Goal: Find specific page/section: Find specific page/section

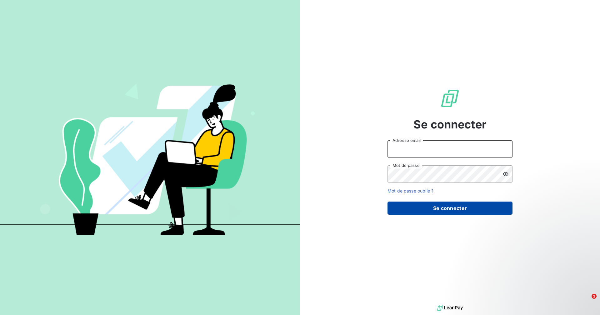
type input "[EMAIL_ADDRESS][DOMAIN_NAME]"
click at [419, 207] on button "Se connecter" at bounding box center [450, 208] width 125 height 13
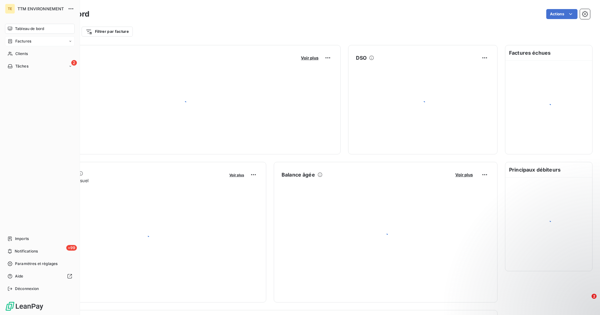
click at [18, 40] on span "Factures" at bounding box center [23, 41] width 16 height 6
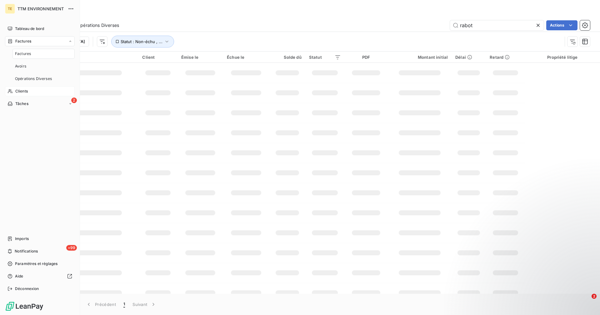
click at [24, 93] on span "Clients" at bounding box center [21, 91] width 13 height 6
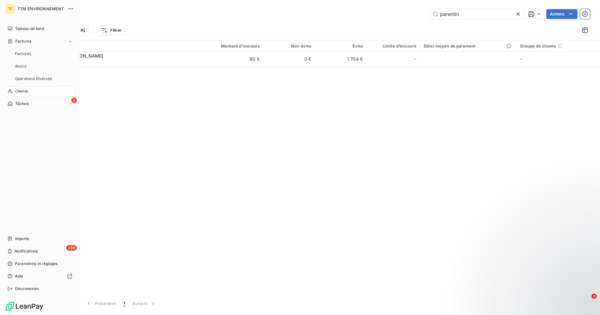
click at [18, 90] on span "Clients" at bounding box center [21, 91] width 13 height 6
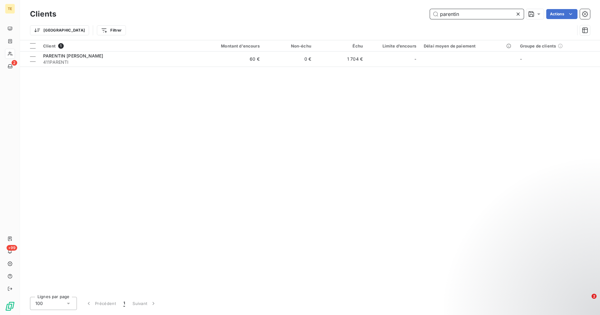
drag, startPoint x: 475, startPoint y: 13, endPoint x: 378, endPoint y: 10, distance: 97.0
click at [380, 9] on div "parentin Actions" at bounding box center [327, 14] width 526 height 10
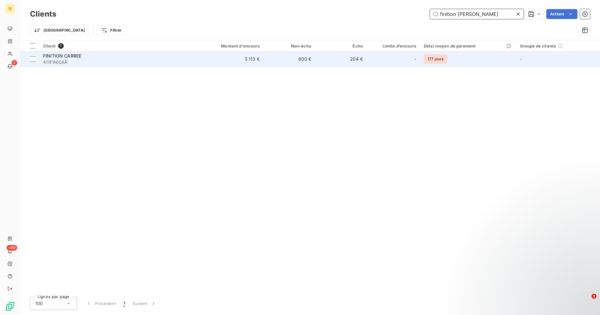
type input "finition [PERSON_NAME]"
click at [171, 60] on span "411FINICAR" at bounding box center [116, 62] width 147 height 6
